Goal: Task Accomplishment & Management: Manage account settings

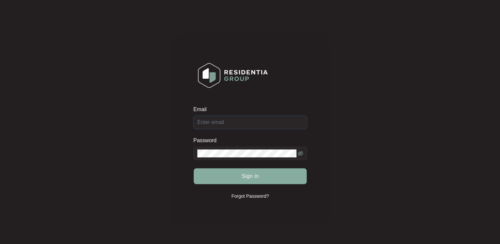
type input "[EMAIL_ADDRESS][DOMAIN_NAME]"
click at [251, 176] on span "Sign in" at bounding box center [249, 176] width 17 height 8
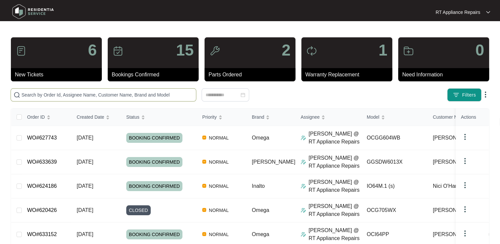
paste input "0423 698 487"
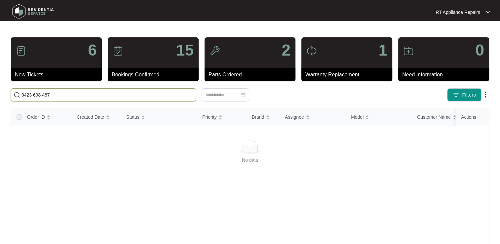
drag, startPoint x: 55, startPoint y: 96, endPoint x: 17, endPoint y: 94, distance: 38.3
click at [17, 94] on span "0423 698 487" at bounding box center [104, 94] width 186 height 13
type input "brooke"
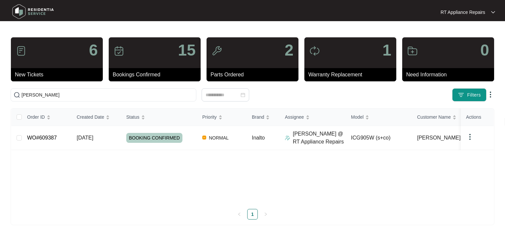
click at [489, 94] on img at bounding box center [490, 94] width 8 height 8
click at [399, 192] on div "Order ID Created Date Status Priority Brand Assignee Model Customer Name Purcha…" at bounding box center [252, 155] width 482 height 95
click at [470, 136] on img at bounding box center [470, 137] width 8 height 8
click at [419, 175] on div "Order ID Created Date Status Priority Brand Assignee Model Customer Name Purcha…" at bounding box center [252, 155] width 482 height 95
click at [465, 11] on p "RT Appliance Repairs" at bounding box center [462, 12] width 45 height 7
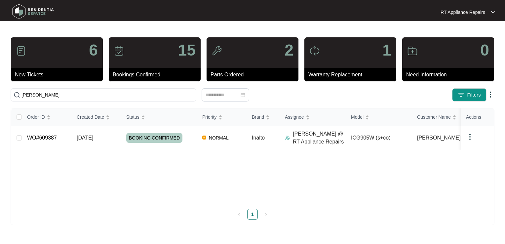
click at [465, 11] on p "RT Appliance Repairs" at bounding box center [462, 12] width 45 height 7
click at [478, 14] on p "RT Appliance Repairs" at bounding box center [462, 12] width 45 height 7
click at [465, 36] on p "Log Out" at bounding box center [472, 35] width 33 height 7
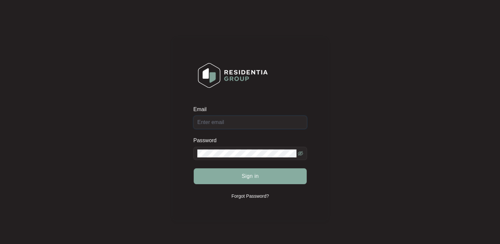
type input "[EMAIL_ADDRESS][DOMAIN_NAME]"
click at [250, 179] on span "Sign in" at bounding box center [249, 176] width 17 height 8
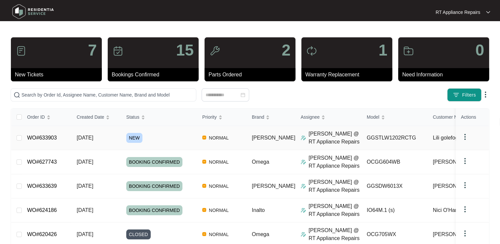
click at [52, 137] on link "WO#633903" at bounding box center [42, 138] width 30 height 6
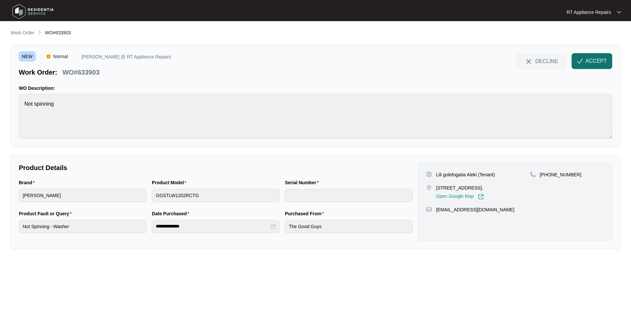
click at [499, 64] on span "button" at bounding box center [580, 62] width 6 height 6
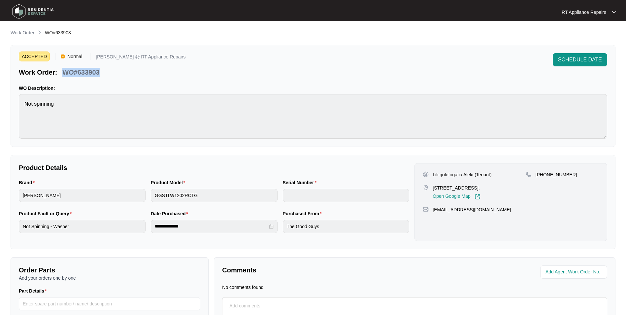
drag, startPoint x: 63, startPoint y: 73, endPoint x: 99, endPoint y: 71, distance: 36.1
click at [99, 71] on p "WO#633903" at bounding box center [80, 72] width 37 height 9
copy p "WO#633903"
click at [499, 58] on span "SCHEDULE DATE" at bounding box center [580, 60] width 44 height 8
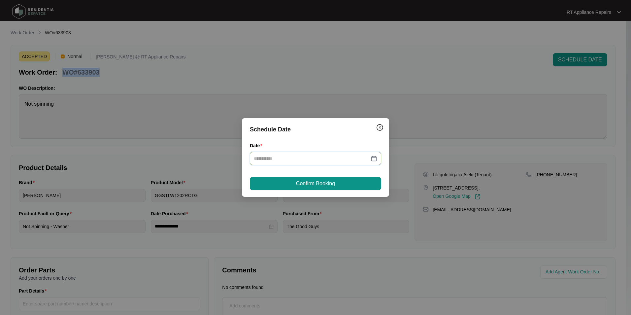
click at [319, 160] on input "Date" at bounding box center [312, 158] width 116 height 7
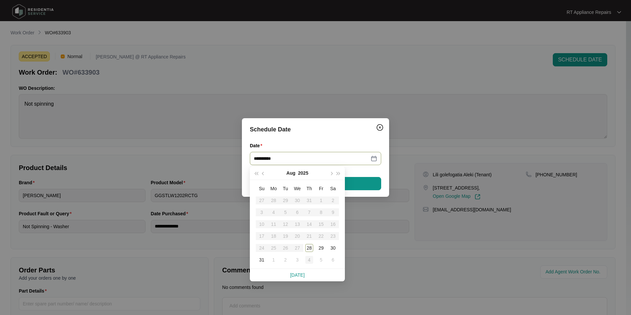
type input "**********"
click at [312, 243] on div "4" at bounding box center [309, 260] width 8 height 8
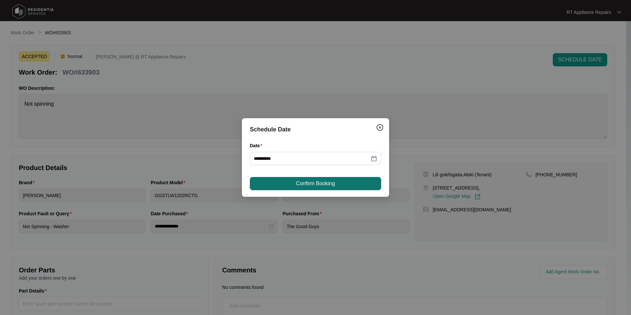
click at [354, 184] on button "Confirm Booking" at bounding box center [315, 183] width 131 height 13
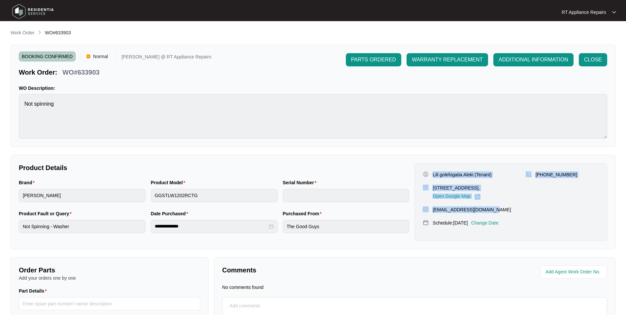
drag, startPoint x: 433, startPoint y: 174, endPoint x: 487, endPoint y: 207, distance: 63.3
click at [487, 207] on div "Lili golefogatia Aleki (Tenant) [STREET_ADDRESS], Open Google Map [PHONE_NUMBER…" at bounding box center [511, 202] width 193 height 78
copy div "Lili golefogatia Aleki (Tenant) [STREET_ADDRESS], Open Google Map [PHONE_NUMBER…"
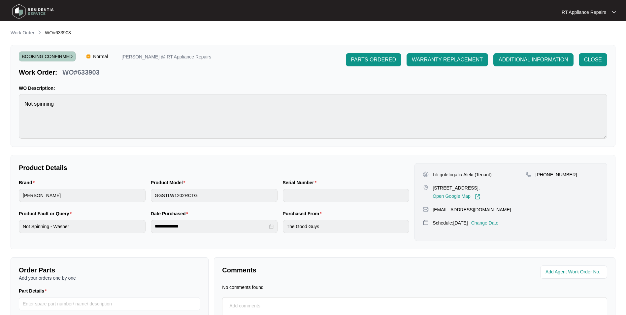
click at [64, 72] on p "WO#633903" at bounding box center [80, 72] width 37 height 9
drag, startPoint x: 64, startPoint y: 72, endPoint x: 95, endPoint y: 73, distance: 31.4
click at [95, 73] on p "WO#633903" at bounding box center [80, 72] width 37 height 9
copy p "WO#633903"
click at [162, 77] on div "Work Order: WO#633903" at bounding box center [115, 71] width 193 height 12
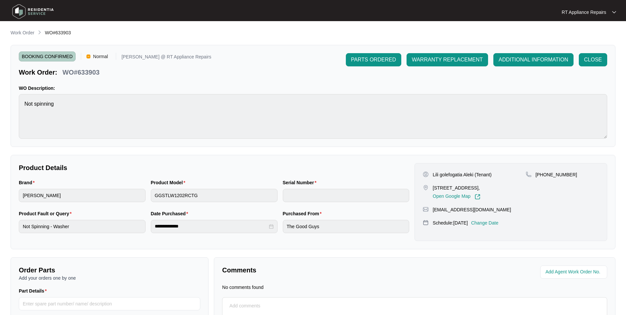
drag, startPoint x: 162, startPoint y: 77, endPoint x: 143, endPoint y: 86, distance: 20.7
click at [143, 86] on p "WO Description:" at bounding box center [313, 88] width 589 height 7
click at [499, 12] on div "RT Appliance Repairs" at bounding box center [589, 12] width 54 height 7
click at [499, 36] on p "Log Out" at bounding box center [594, 35] width 33 height 7
